Goal: Task Accomplishment & Management: Use online tool/utility

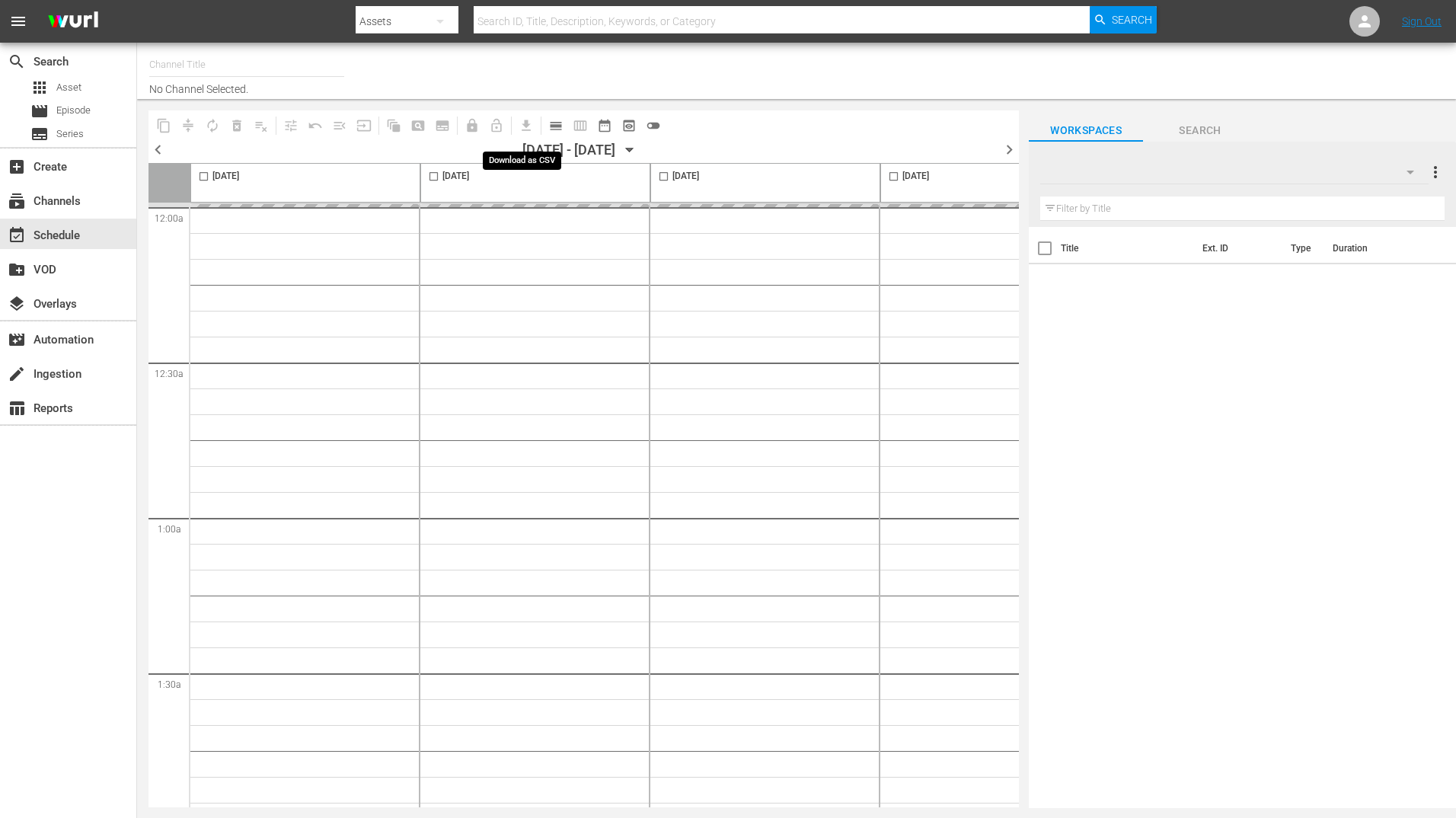
type input "BBC Kids (1229)"
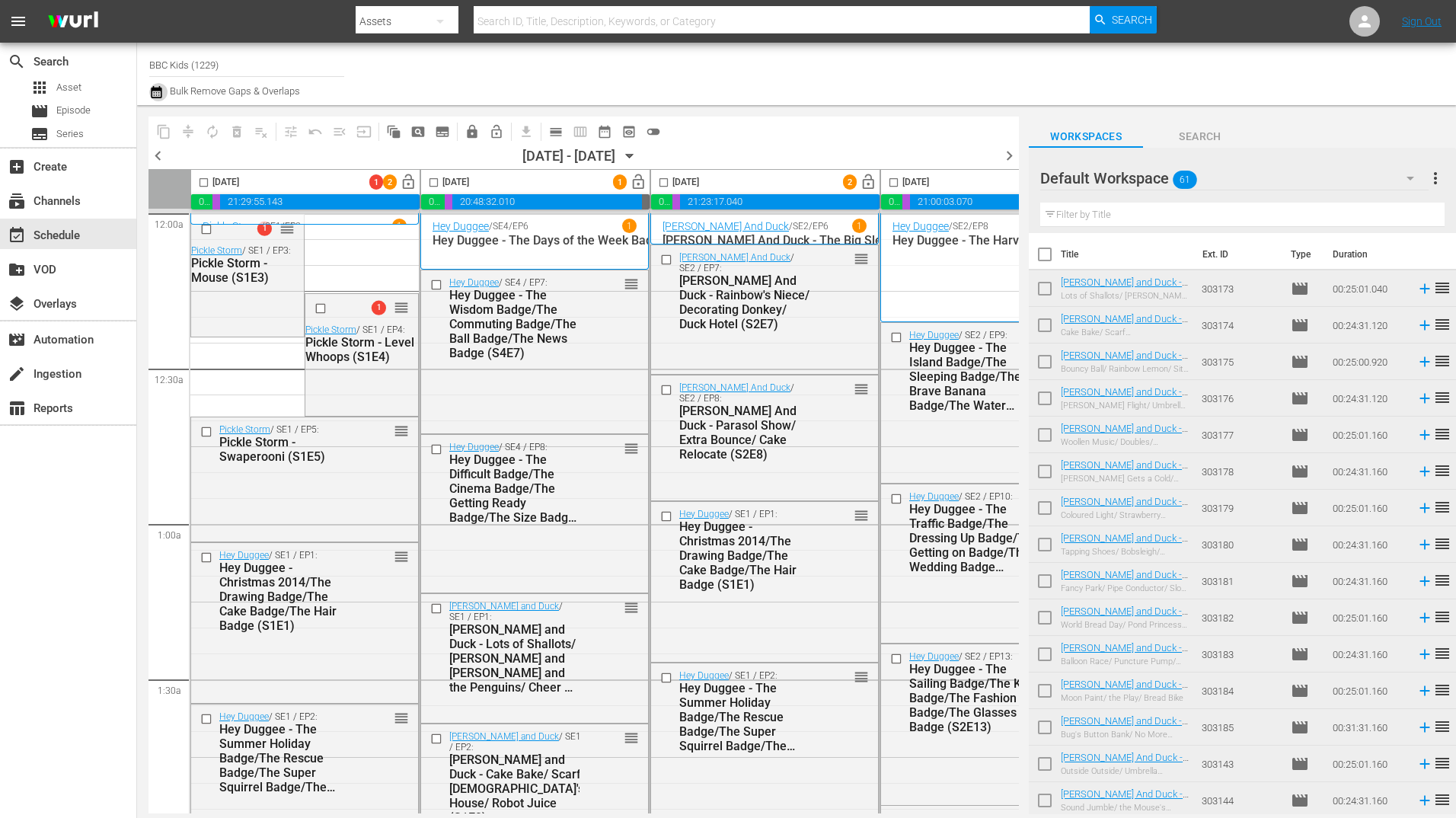
click at [150, 97] on icon "button" at bounding box center [156, 91] width 14 height 18
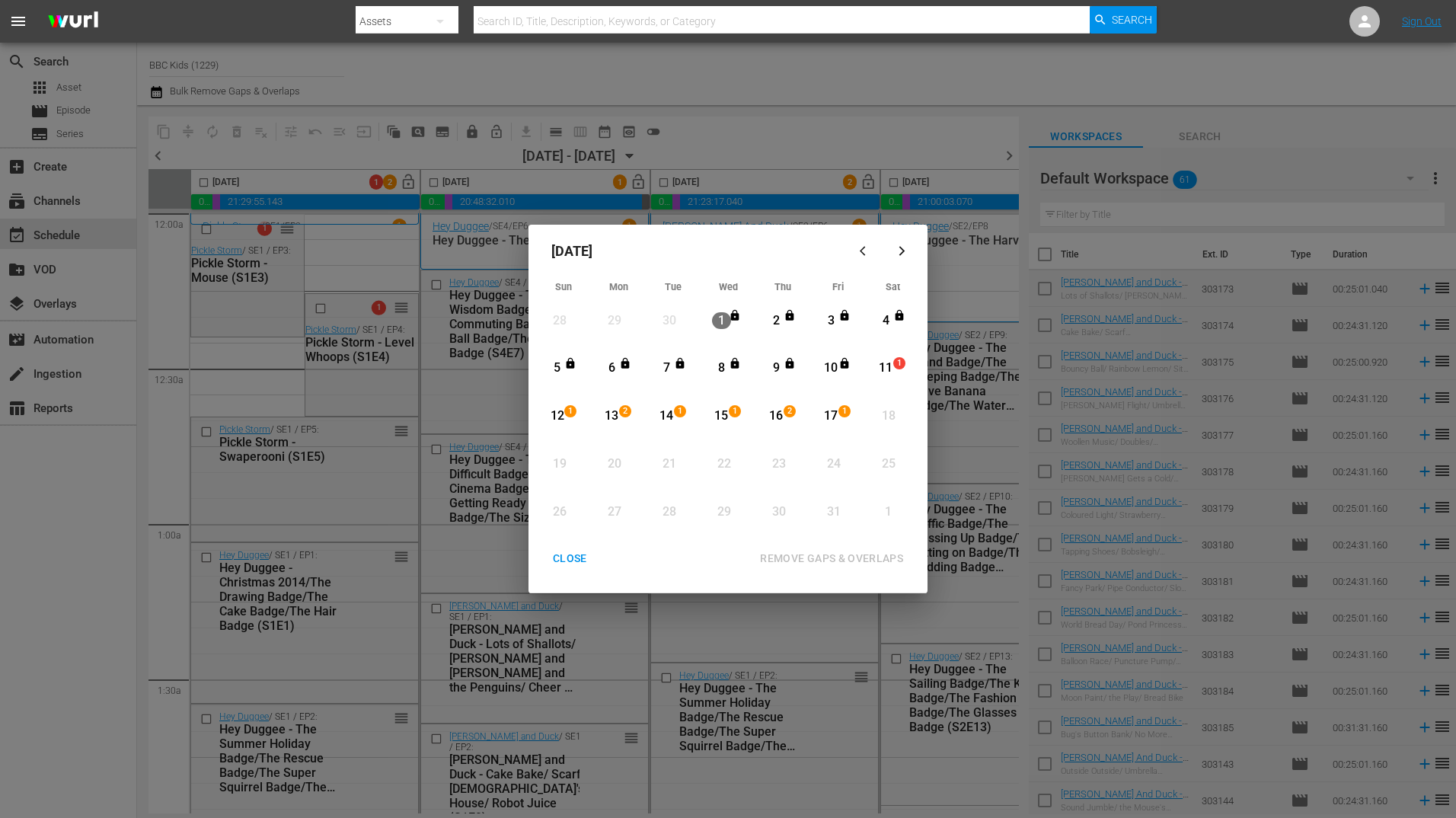
click at [884, 366] on div "11" at bounding box center [886, 368] width 19 height 17
click at [833, 415] on div "17" at bounding box center [831, 417] width 19 height 17
click at [775, 556] on div "REMOVE GAPS & OVERLAPS" at bounding box center [832, 559] width 167 height 19
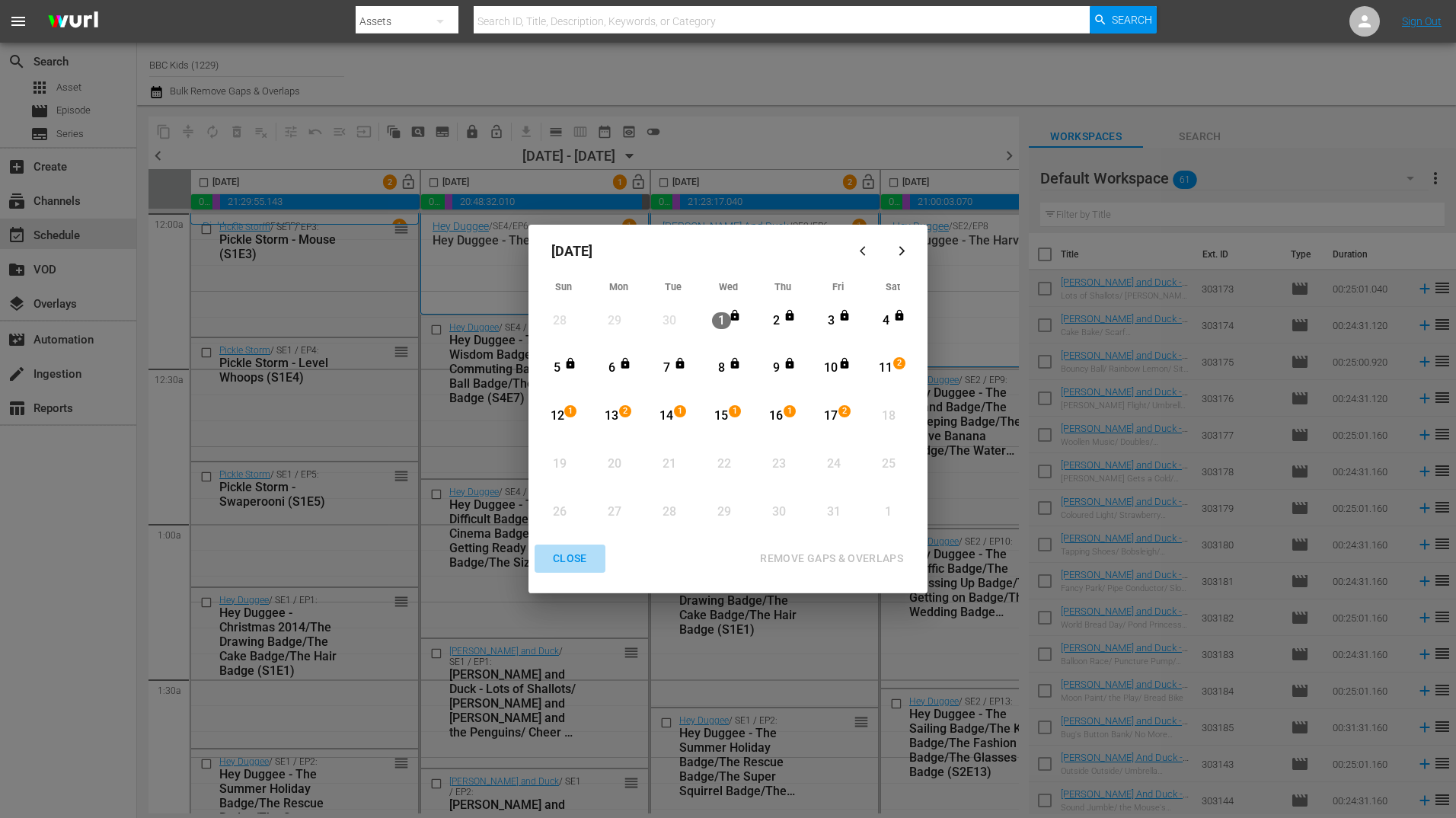
click at [569, 559] on div "CLOSE" at bounding box center [571, 559] width 59 height 19
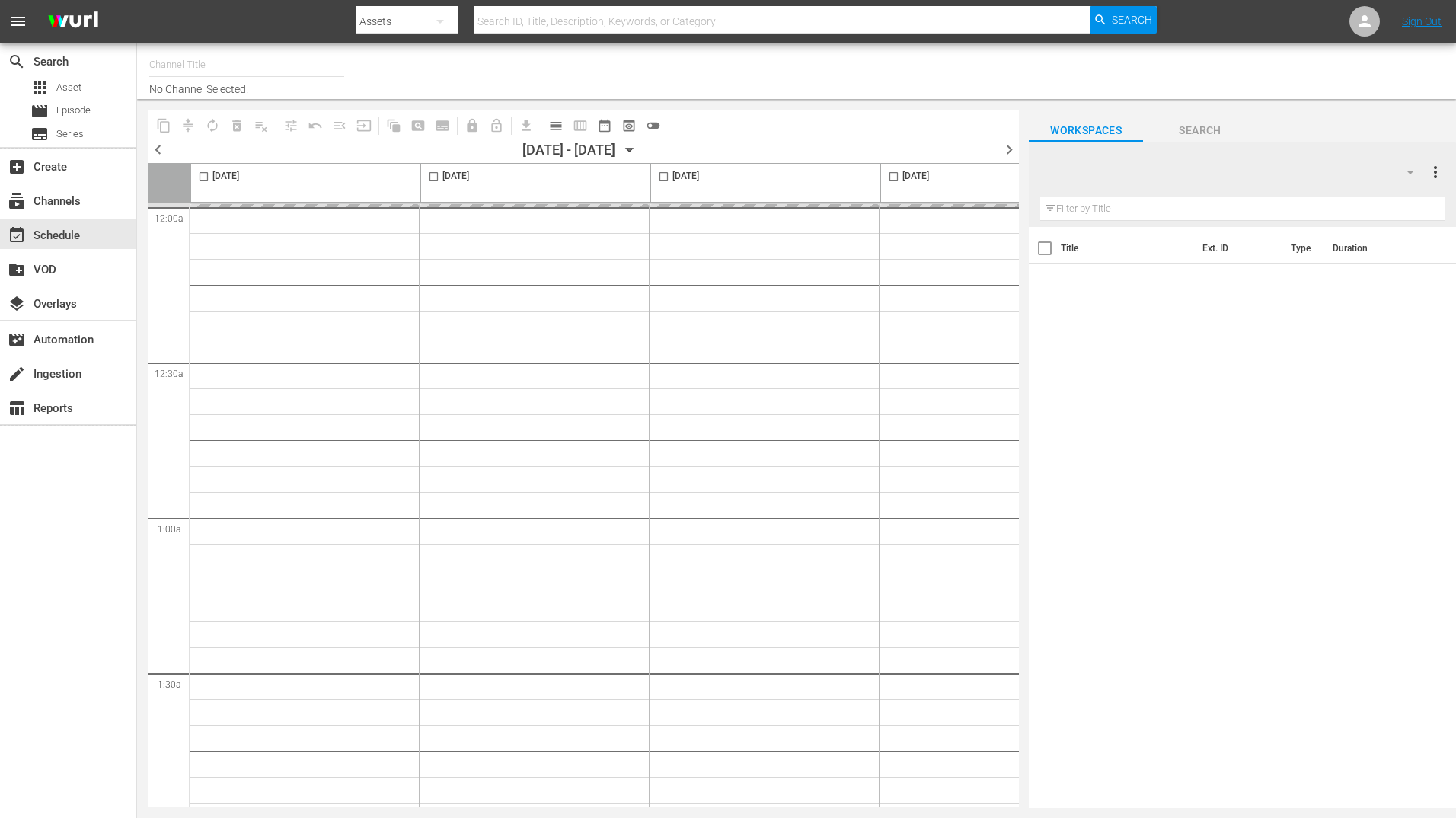
type input "BBC Kids (1229)"
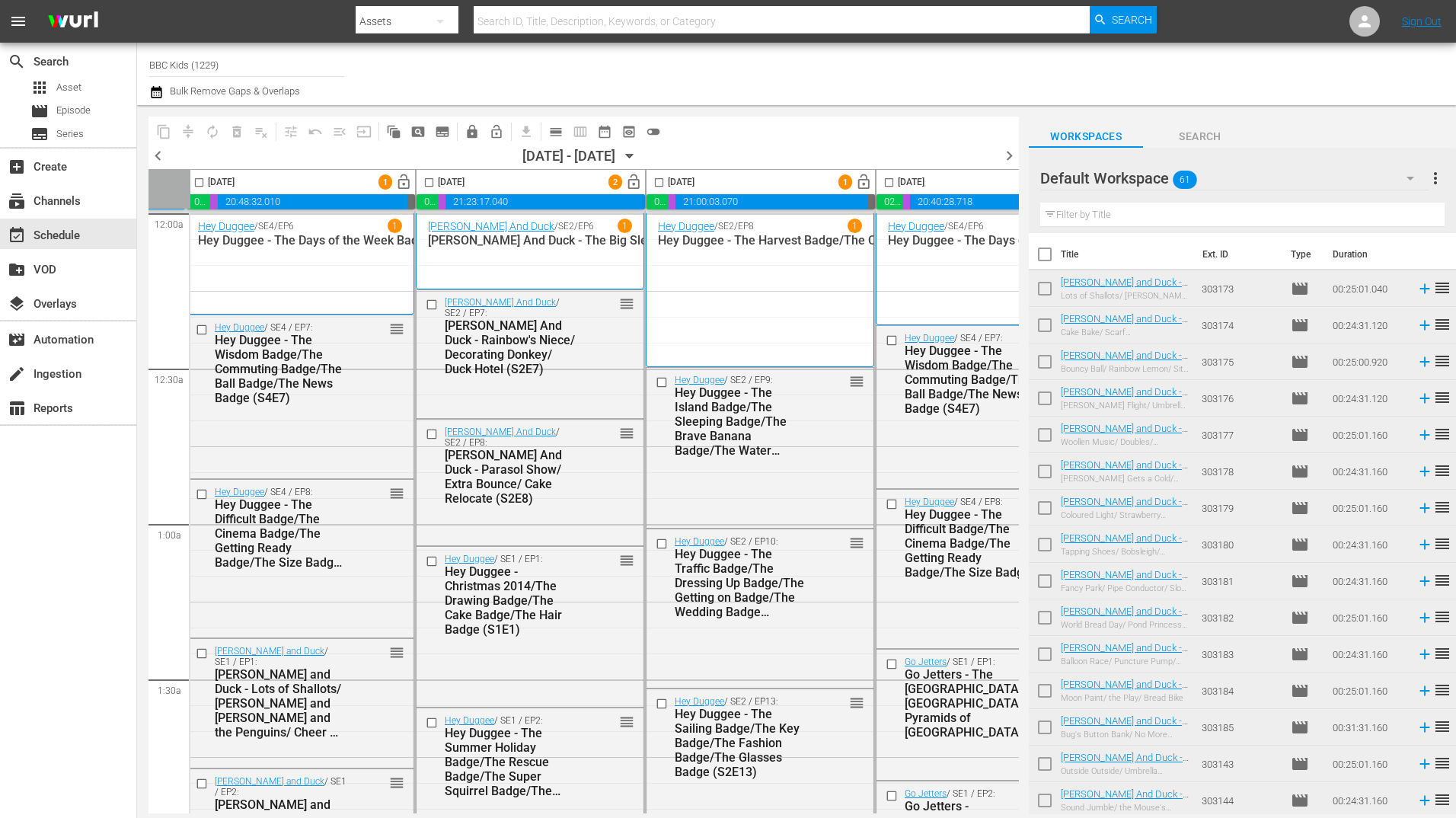
scroll to position [0, 230]
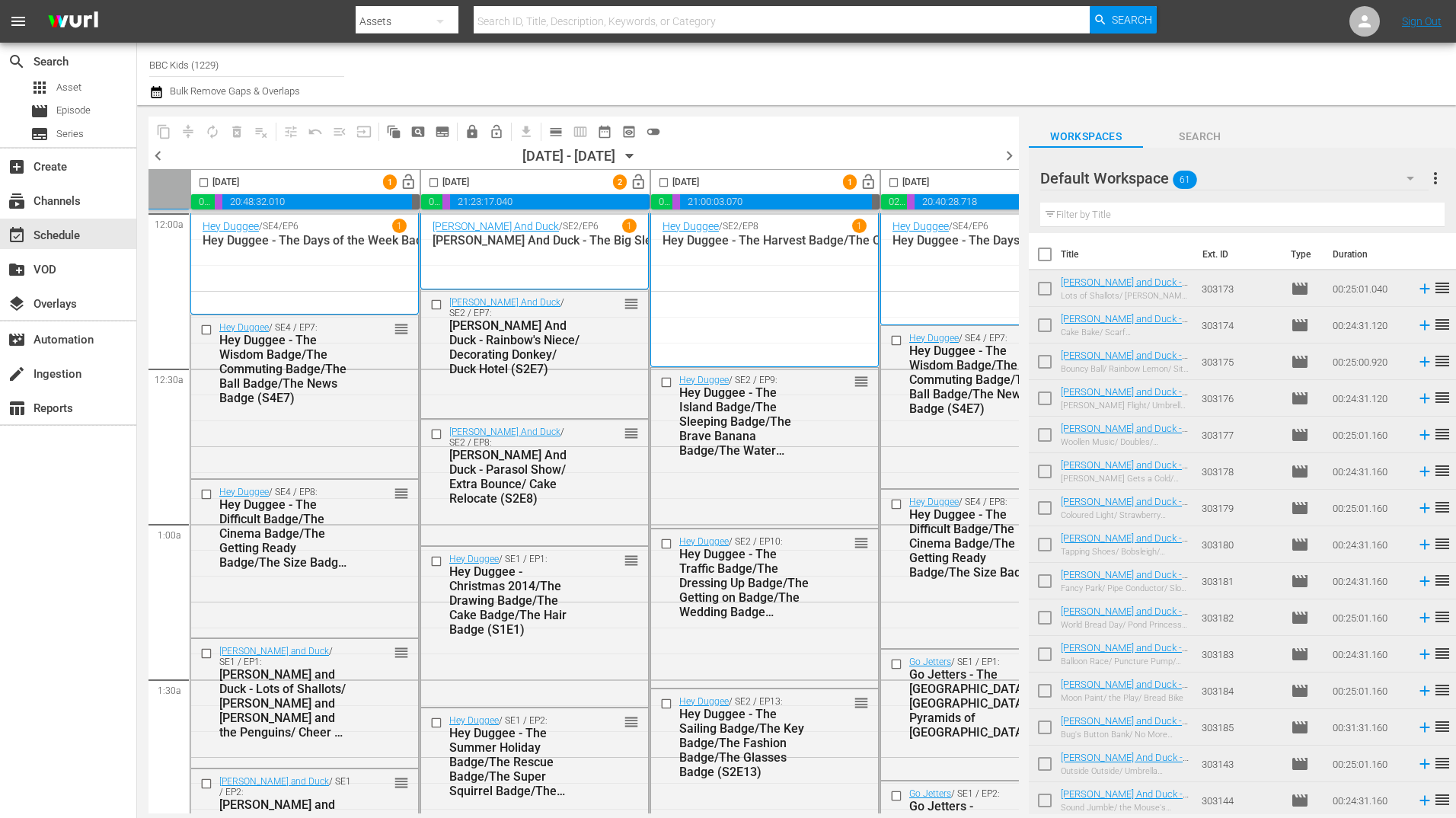
click at [17, 17] on span "menu" at bounding box center [18, 21] width 18 height 18
click at [15, 16] on span "menu" at bounding box center [18, 21] width 18 height 18
click at [20, 20] on span "menu" at bounding box center [18, 21] width 18 height 18
click at [13, 16] on span "menu" at bounding box center [18, 21] width 18 height 18
click at [14, 23] on span "menu" at bounding box center [18, 21] width 18 height 18
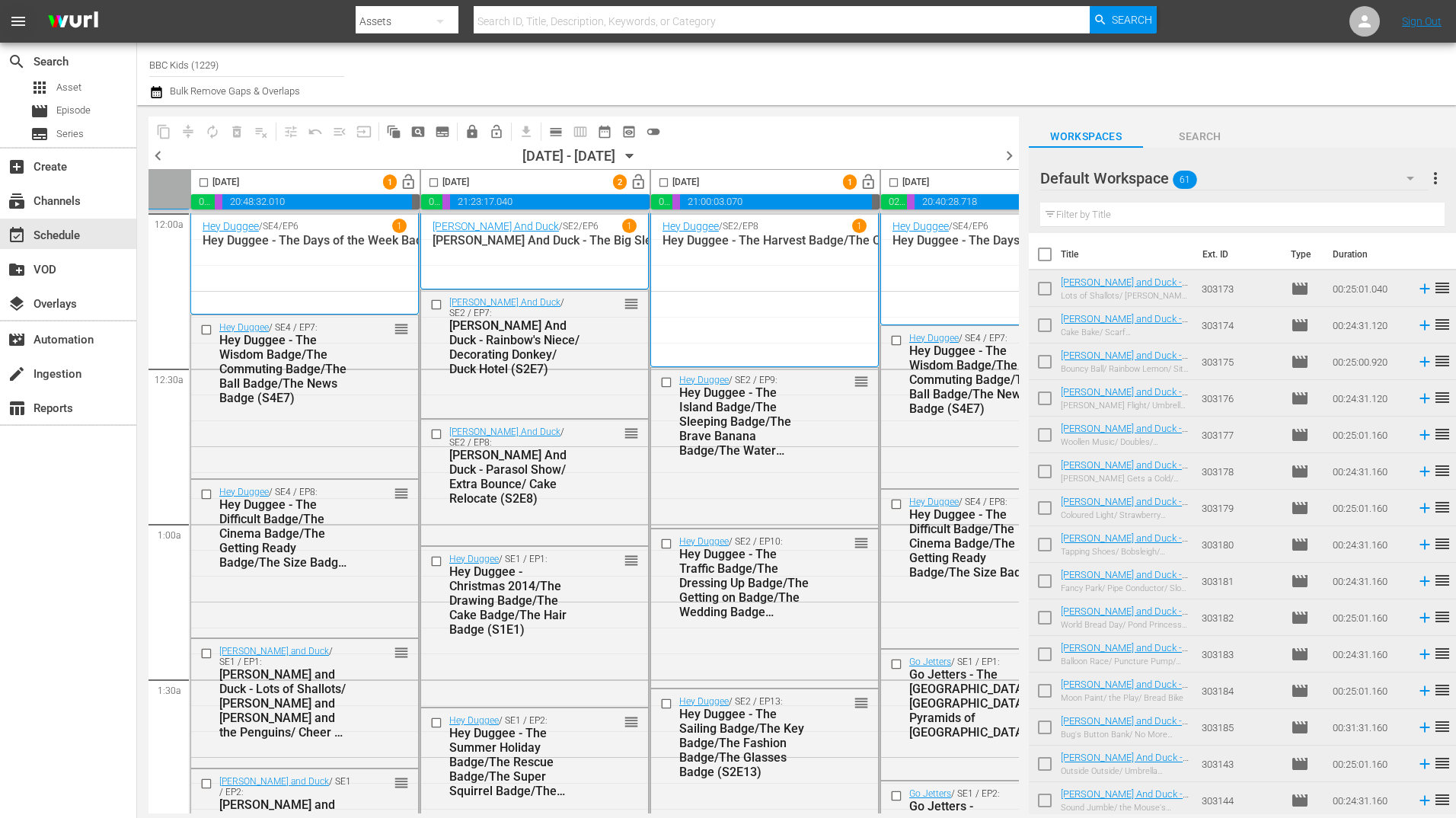
click at [20, 21] on span "menu" at bounding box center [18, 21] width 18 height 18
click at [403, 80] on div "Channel Title BBC Kids (1229) Bulk Remove Gaps & Overlaps" at bounding box center [502, 74] width 707 height 55
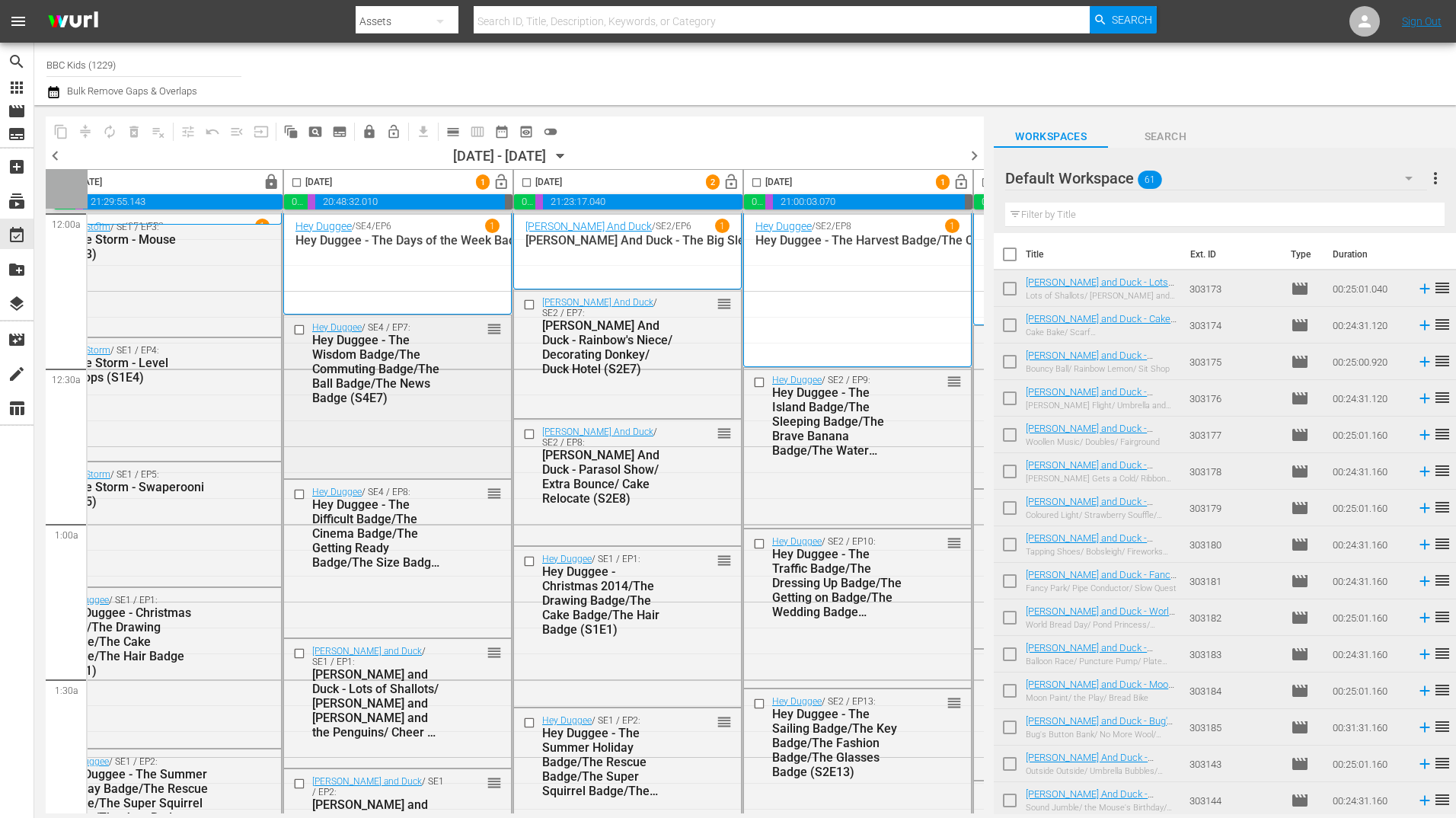
scroll to position [0, 35]
click at [918, 82] on div at bounding box center [1127, 74] width 635 height 55
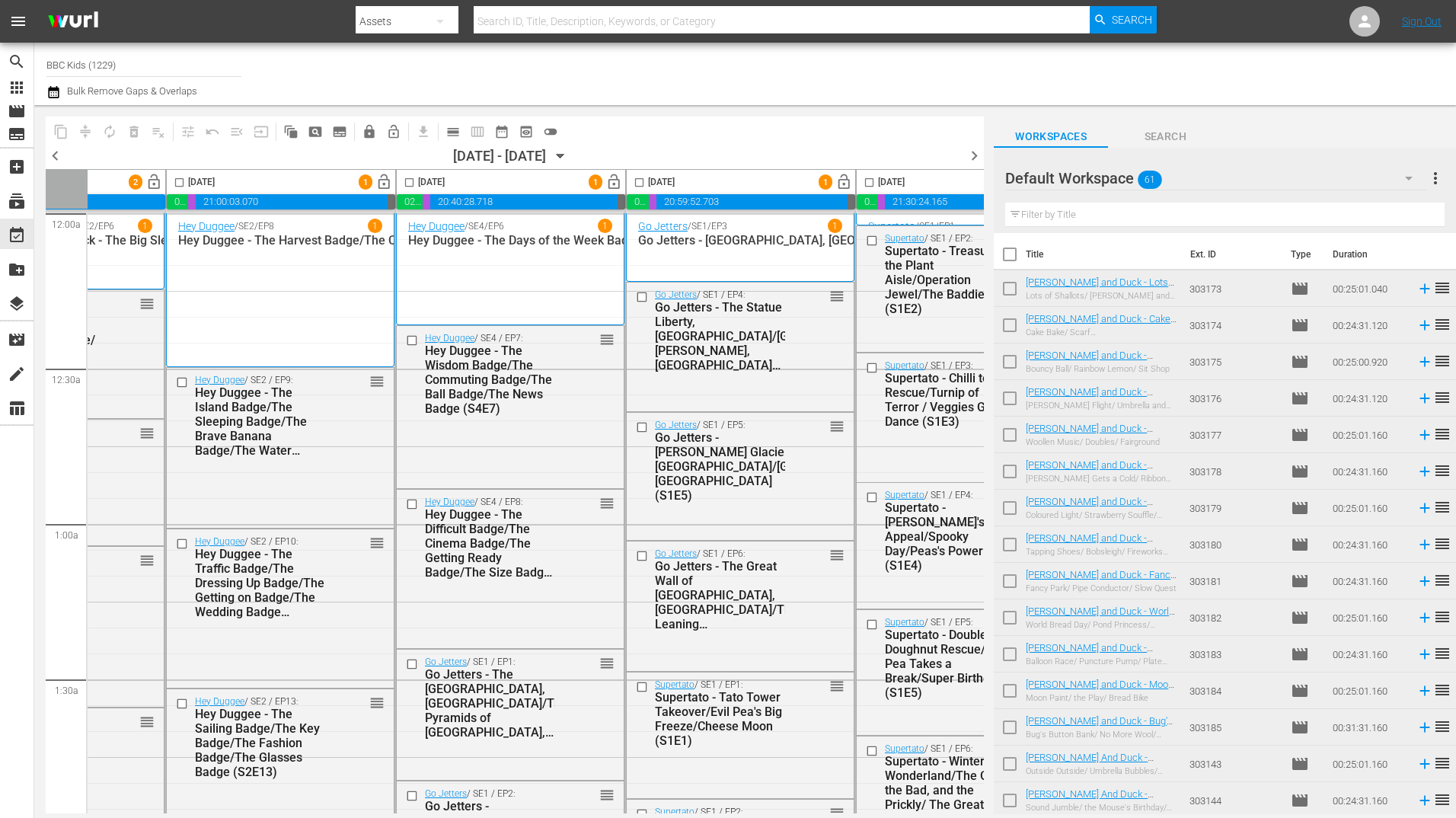
scroll to position [0, 720]
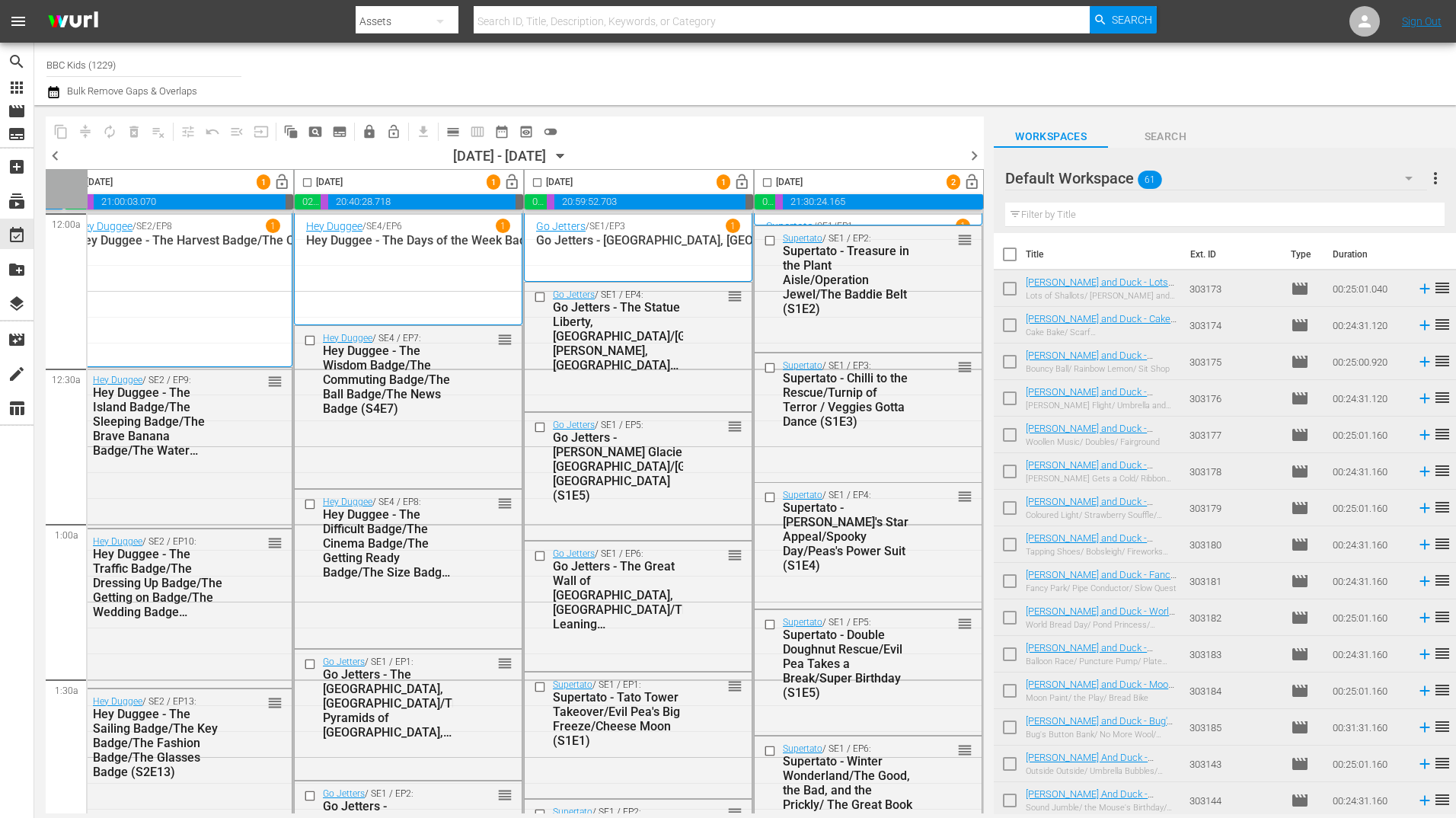
click at [950, 98] on div at bounding box center [1127, 74] width 635 height 55
